Goal: Task Accomplishment & Management: Complete application form

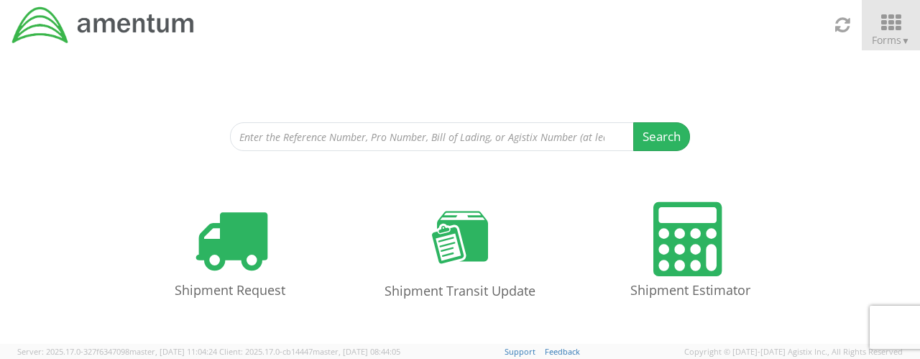
click at [899, 22] on icon at bounding box center [890, 23] width 67 height 20
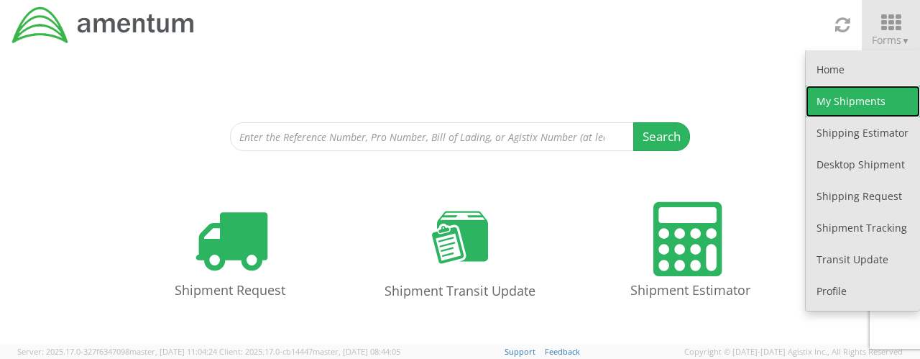
click at [860, 101] on link "My Shipments" at bounding box center [862, 102] width 114 height 32
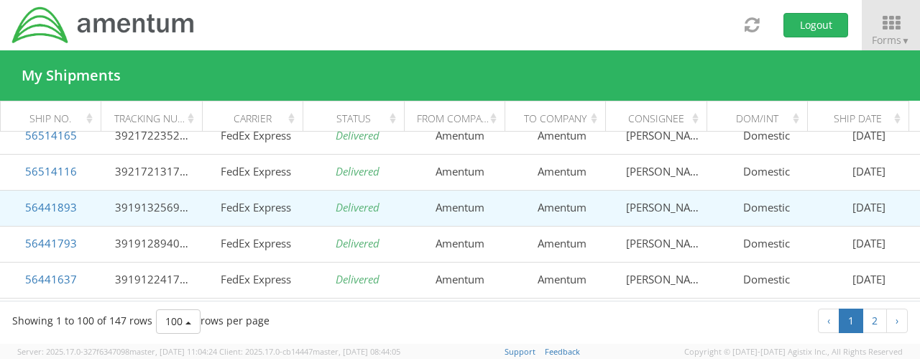
scroll to position [144, 0]
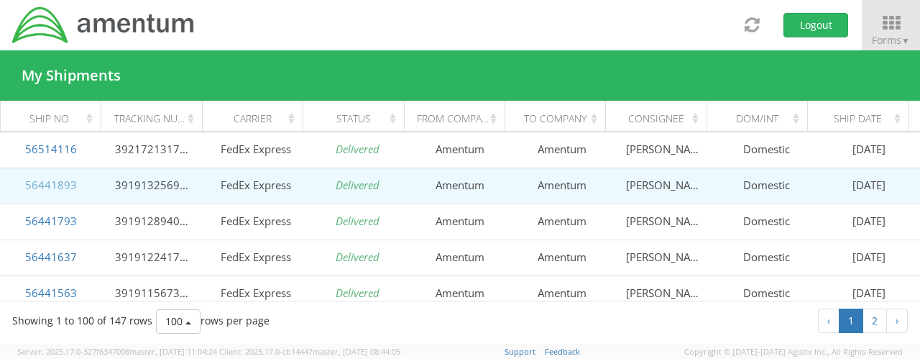
click at [40, 188] on link "56441893" at bounding box center [51, 184] width 52 height 14
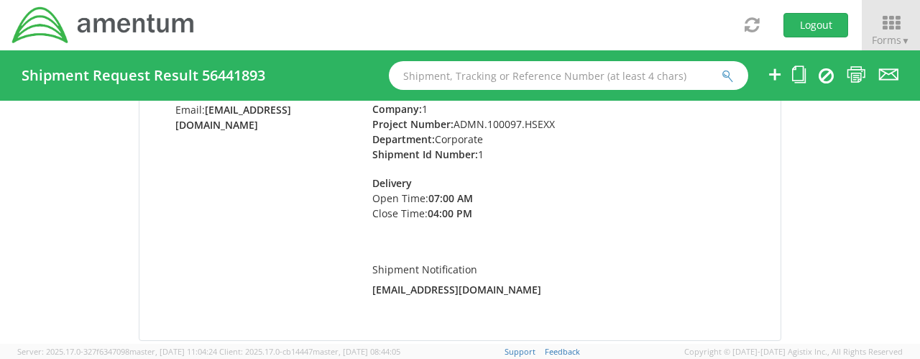
scroll to position [216, 0]
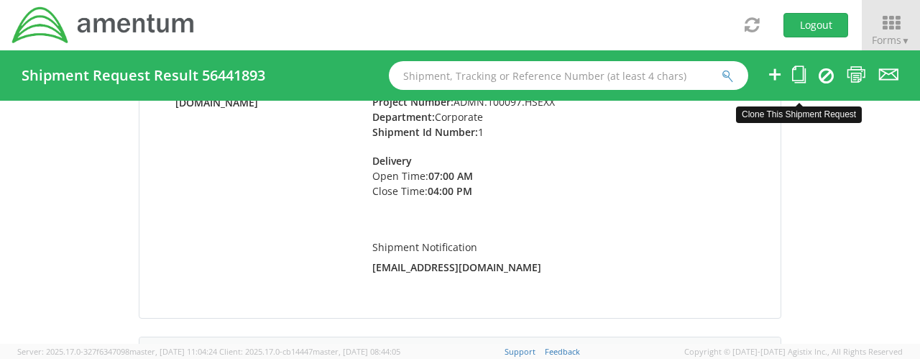
click at [795, 73] on icon at bounding box center [799, 74] width 14 height 18
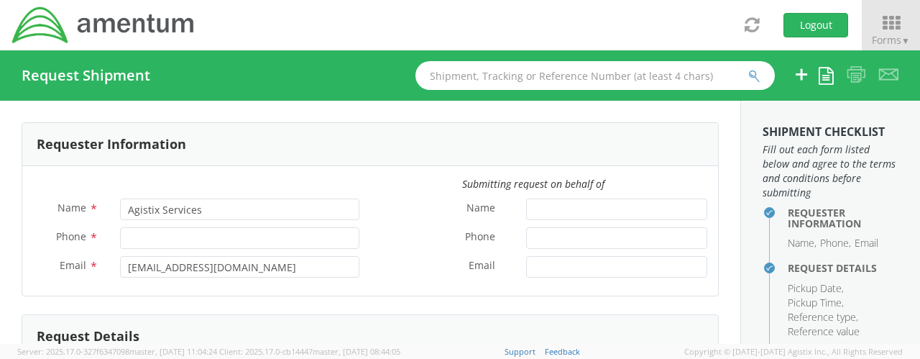
type input "[PERSON_NAME]"
type input "[PHONE_NUMBER]"
type input "[EMAIL_ADDRESS][DOMAIN_NAME]"
type input "[DATE]"
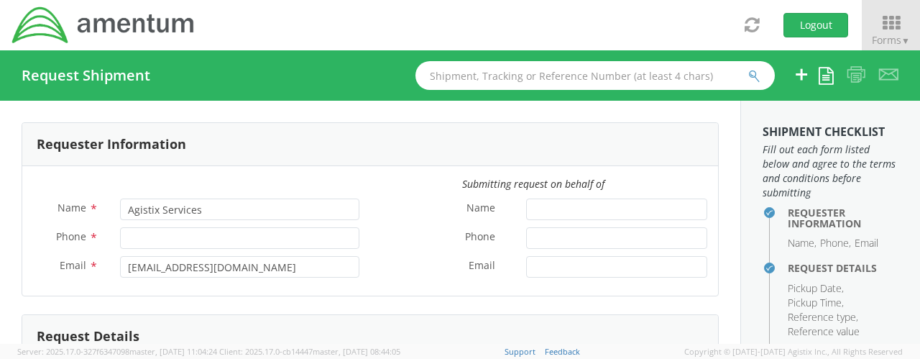
type input "Corporate"
type input "1"
select select
type input "Amentum"
type input "[STREET_ADDRESS]"
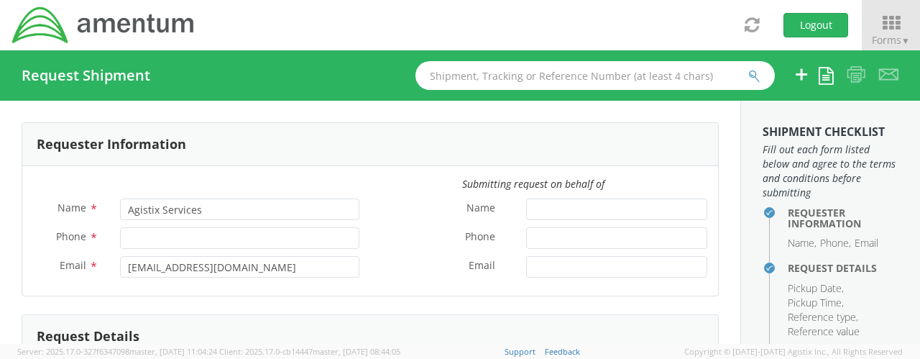
type input "Suite 300N"
type input "[GEOGRAPHIC_DATA]"
type input "22043"
type input "[PERSON_NAME]"
type input "5715316662"
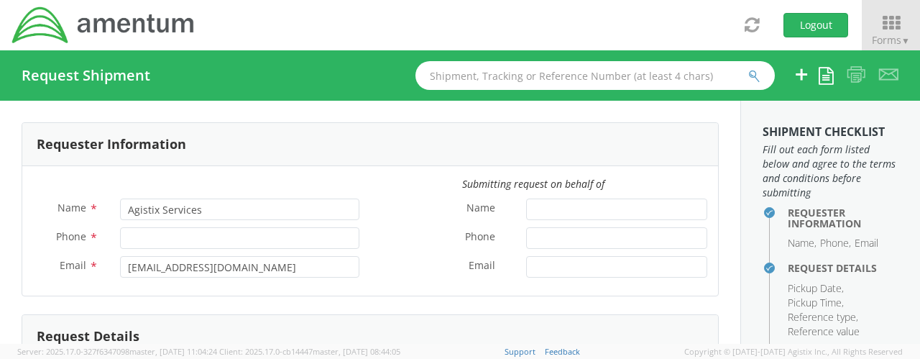
checkbox input "true"
select select
type input "Amentum"
type input "[STREET_ADDRESS]"
type input "[GEOGRAPHIC_DATA]"
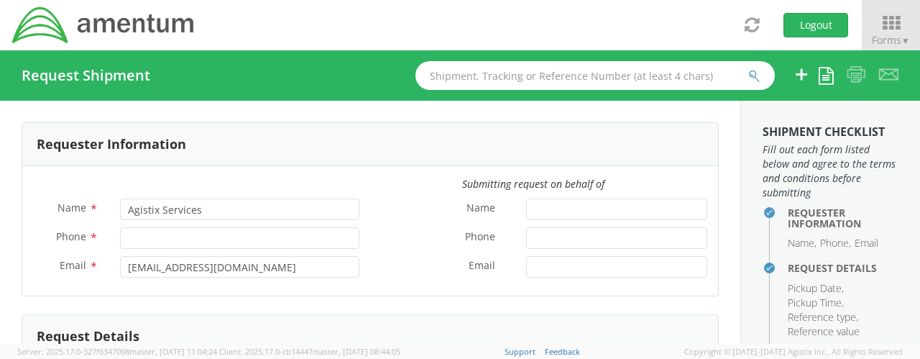
type input "76177"
type input "[PERSON_NAME]"
type input "[PHONE_NUMBER]"
select select
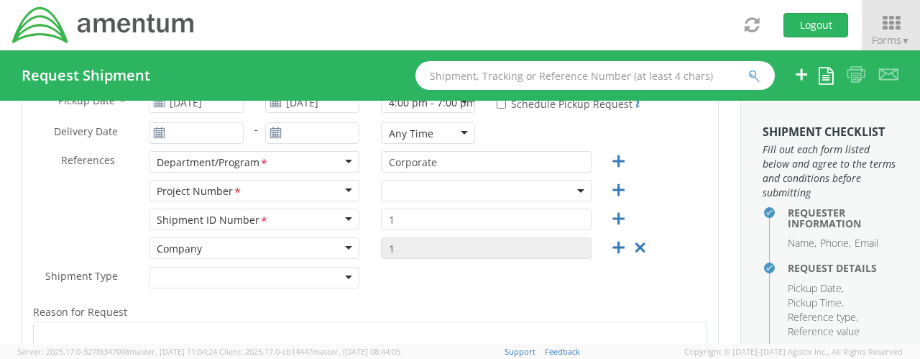
scroll to position [216, 0]
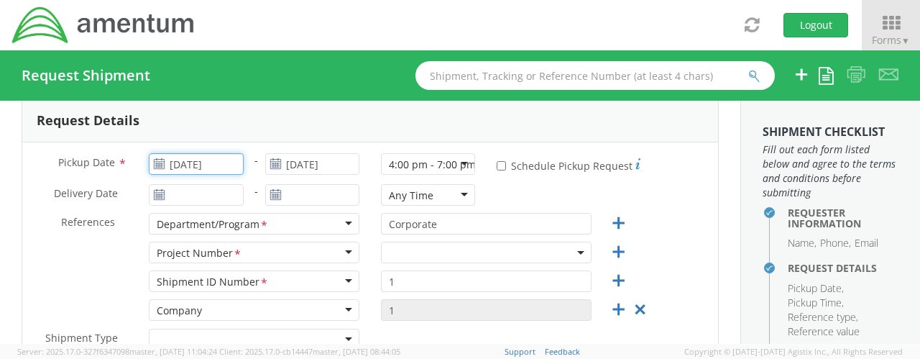
click at [219, 162] on input "[DATE]" at bounding box center [196, 164] width 94 height 22
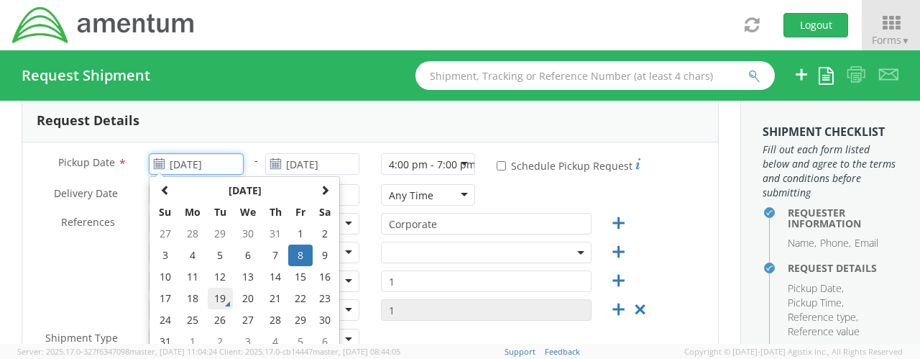
click at [214, 300] on td "19" at bounding box center [220, 298] width 25 height 22
type input "[DATE]"
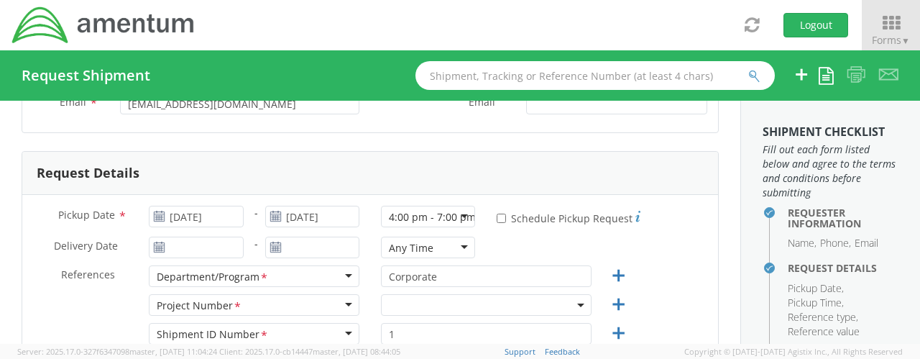
scroll to position [144, 0]
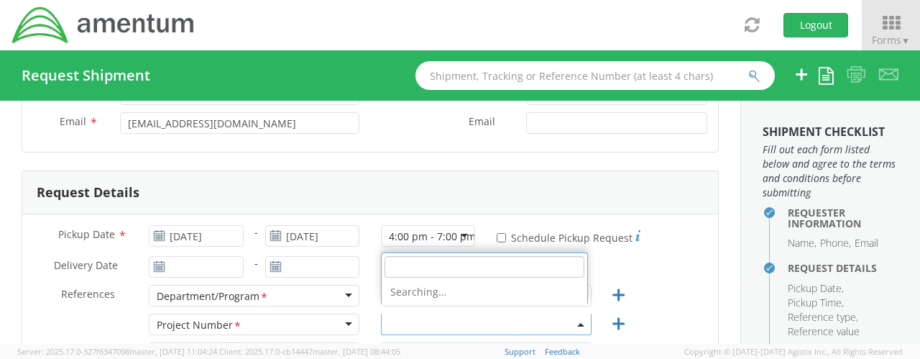
click at [543, 326] on span at bounding box center [486, 324] width 211 height 22
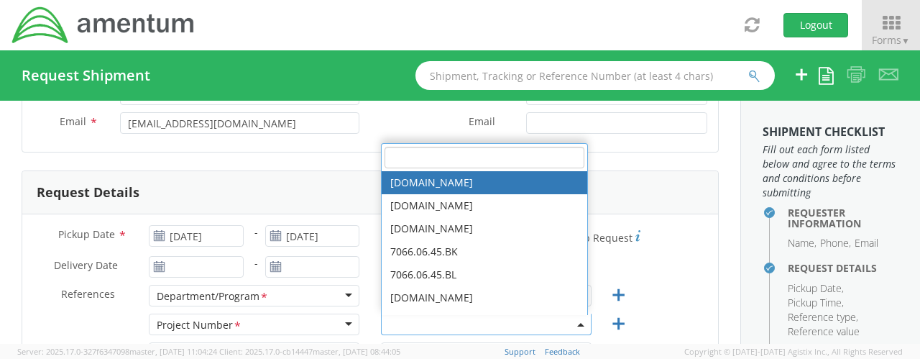
click at [479, 149] on input "search" at bounding box center [484, 158] width 200 height 22
type input "admn.100097"
select select "ADMN.100097.HSEXX"
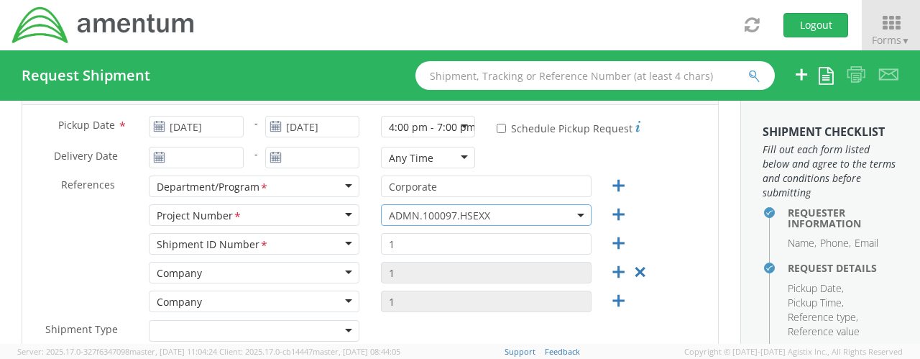
scroll to position [287, 0]
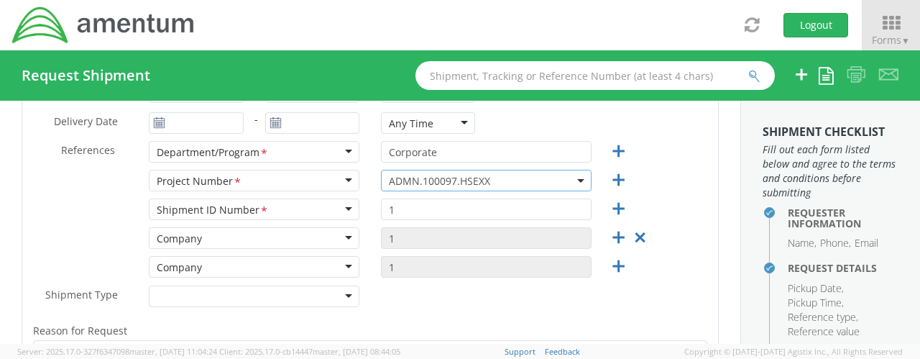
click at [693, 216] on div "Shipment ID Number <span class="required">*</span> Shipment ID Number * Account…" at bounding box center [370, 212] width 696 height 29
click at [634, 240] on icon at bounding box center [640, 237] width 18 height 18
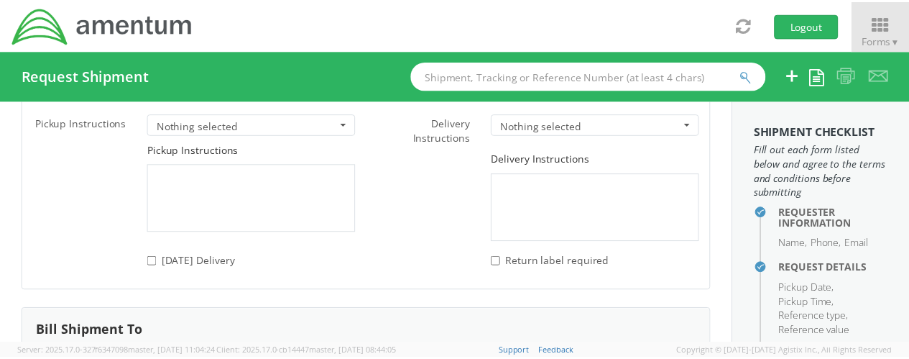
scroll to position [2222, 0]
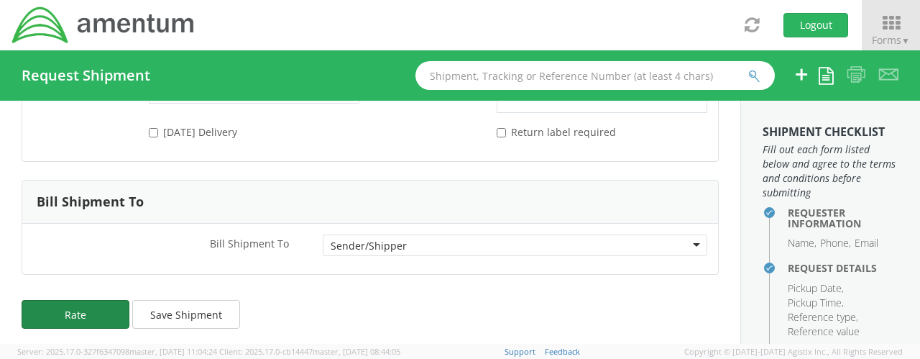
click at [78, 307] on button "Rate" at bounding box center [76, 314] width 108 height 29
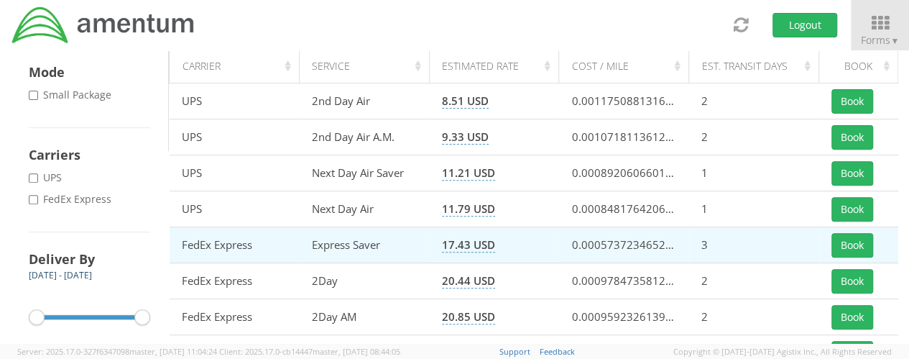
scroll to position [216, 0]
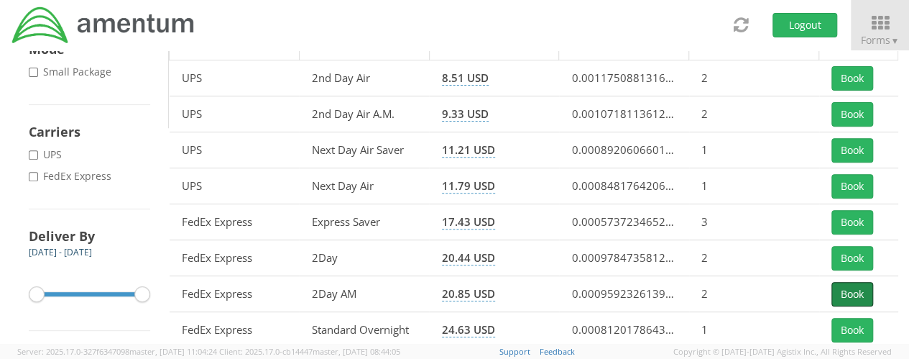
click at [846, 291] on button "Book" at bounding box center [852, 294] width 42 height 24
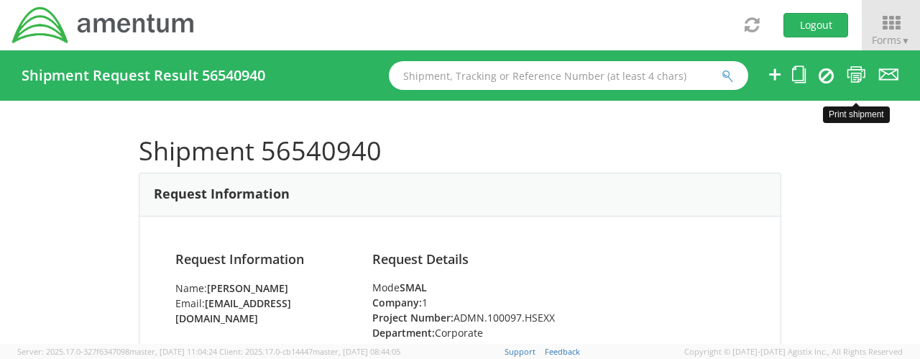
click at [852, 74] on icon at bounding box center [855, 74] width 19 height 18
